Goal: Find contact information: Find contact information

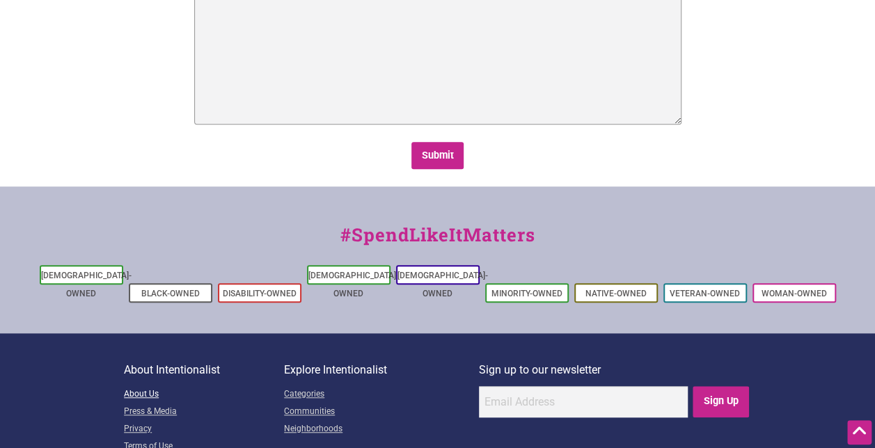
scroll to position [441, 0]
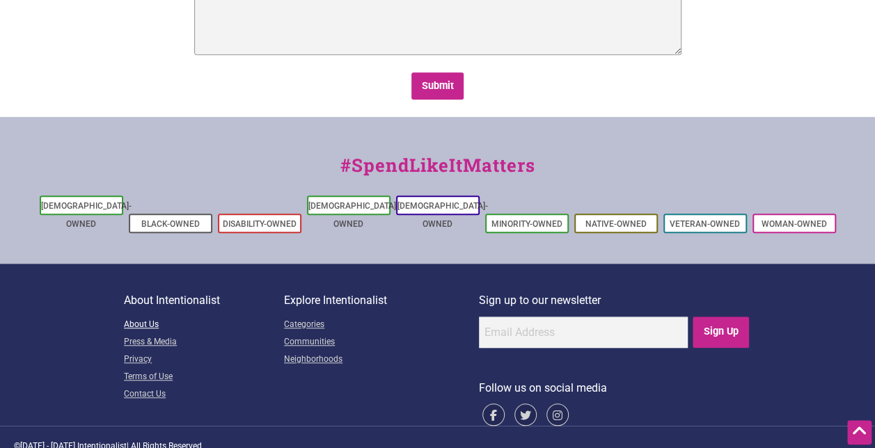
click at [152, 317] on link "About Us" at bounding box center [204, 325] width 160 height 17
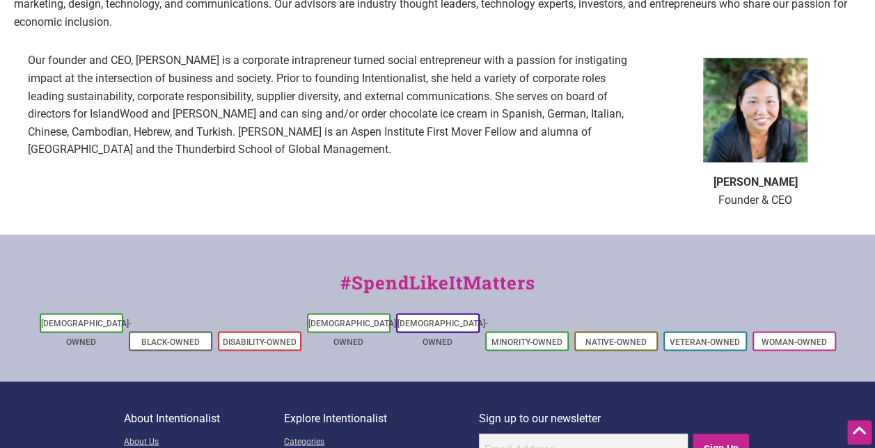
scroll to position [1097, 0]
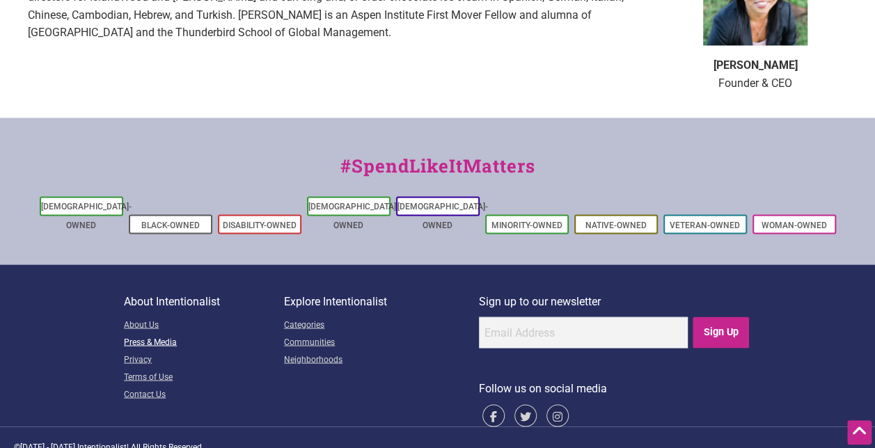
click at [145, 334] on link "Press & Media" at bounding box center [204, 342] width 160 height 17
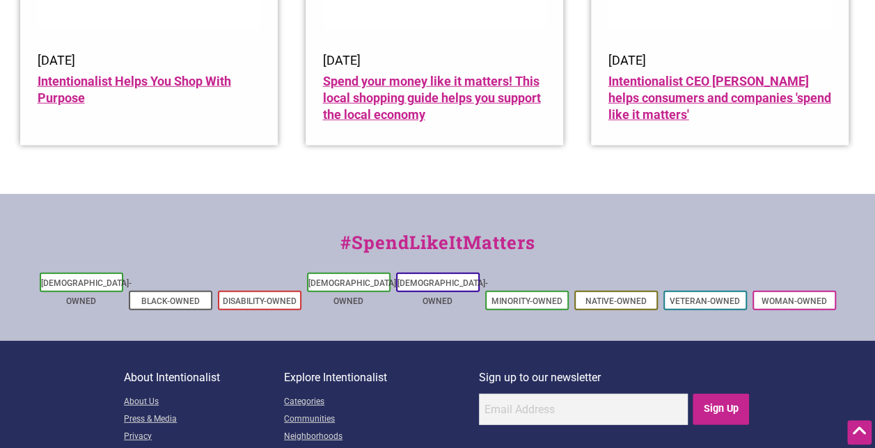
scroll to position [1897, 0]
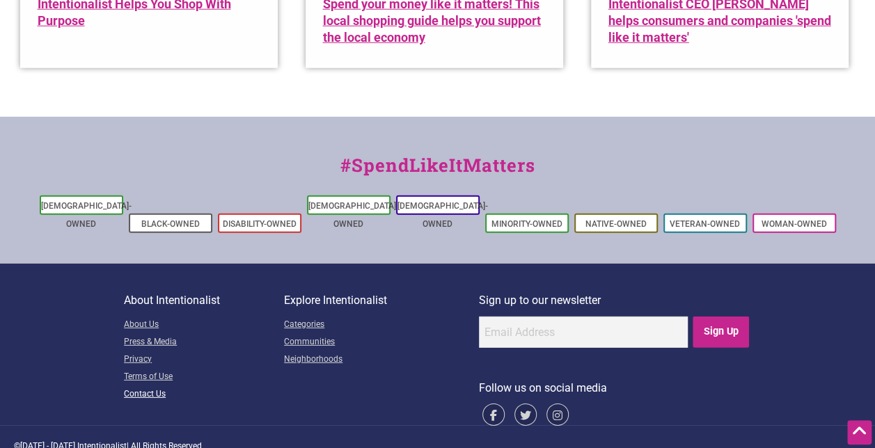
click at [148, 386] on link "Contact Us" at bounding box center [204, 394] width 160 height 17
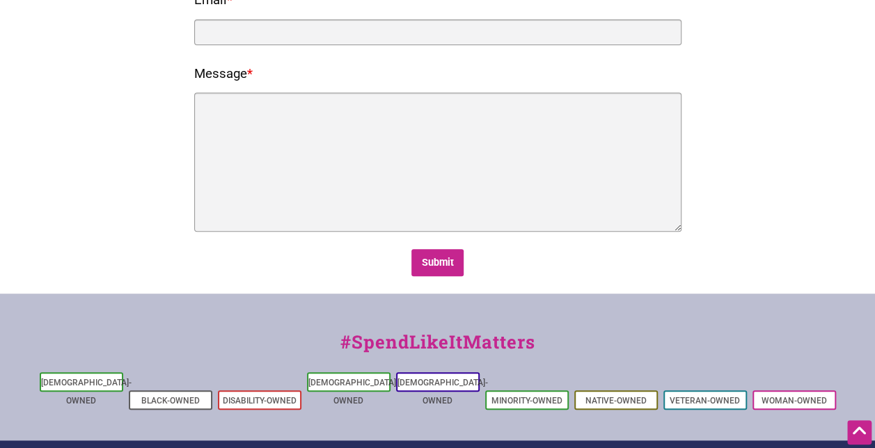
scroll to position [278, 0]
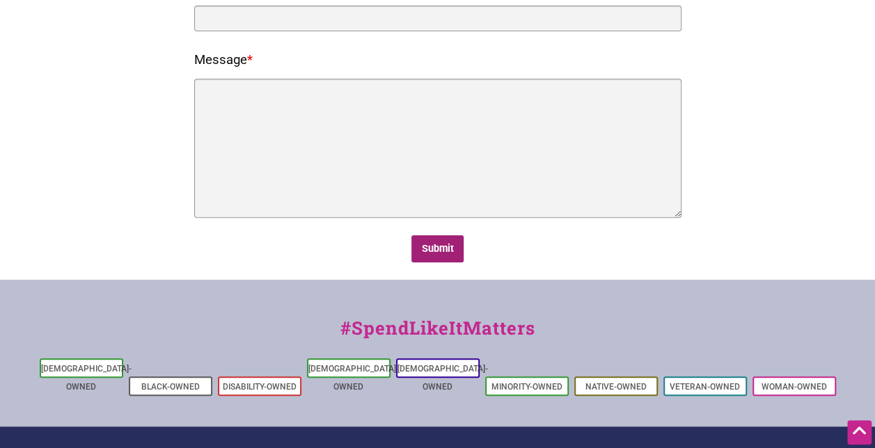
click at [429, 249] on input "Submit" at bounding box center [437, 248] width 52 height 27
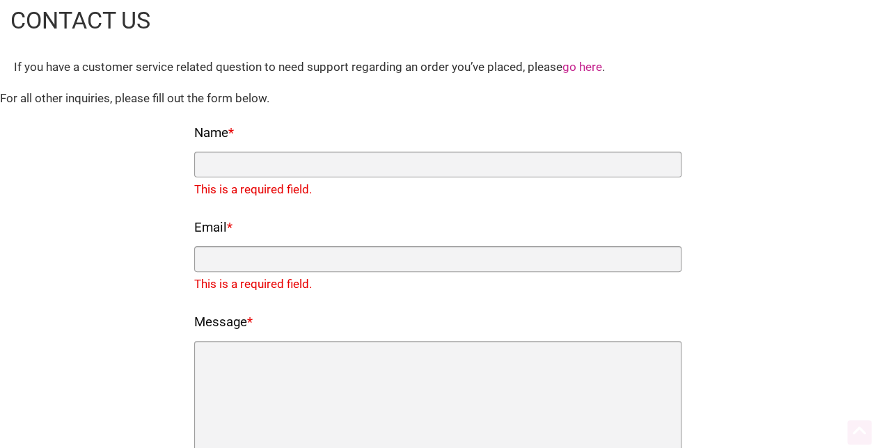
scroll to position [21, 0]
